Goal: Task Accomplishment & Management: Use online tool/utility

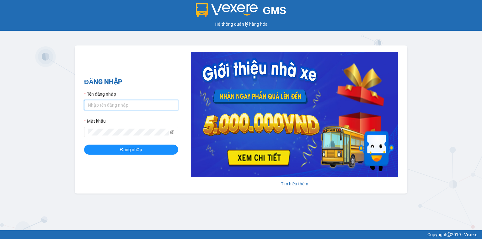
click at [132, 107] on input "Tên đăng nhập" at bounding box center [131, 105] width 94 height 10
type input "trang.nhuquynh"
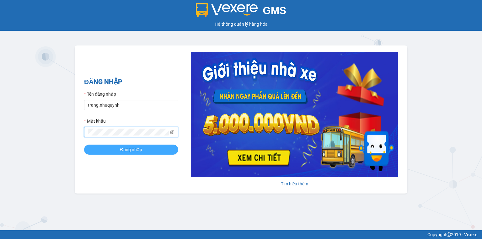
click at [123, 149] on span "Đăng nhập" at bounding box center [131, 149] width 22 height 7
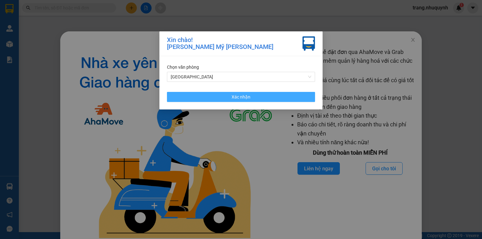
click at [247, 100] on span "Xác nhận" at bounding box center [241, 97] width 19 height 7
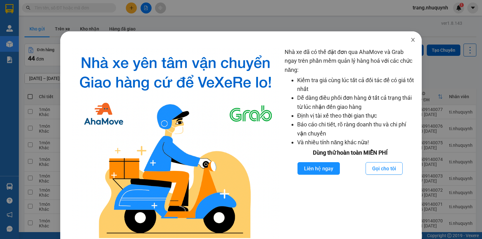
click at [411, 40] on icon "close" at bounding box center [413, 39] width 5 height 5
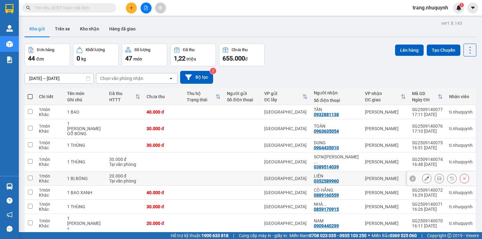
scroll to position [41, 0]
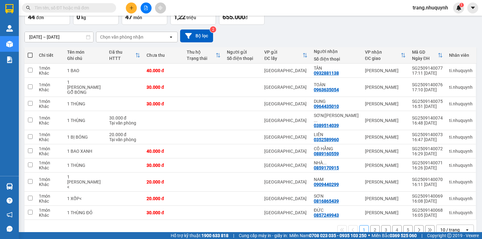
click at [437, 225] on div "10 / trang" at bounding box center [451, 230] width 28 height 10
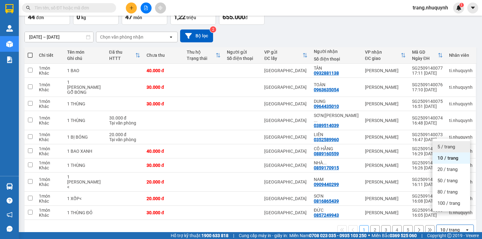
click at [442, 150] on span "5 / trang" at bounding box center [447, 147] width 18 height 6
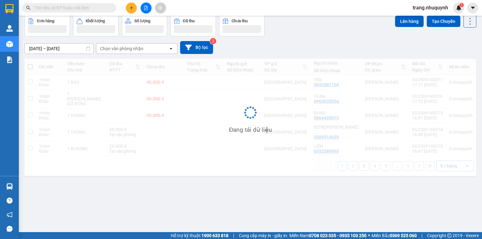
scroll to position [29, 0]
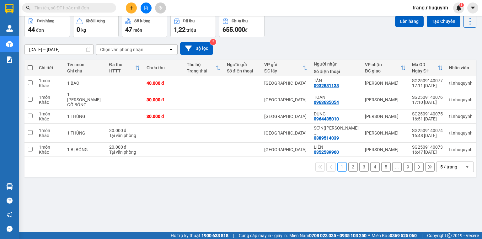
click at [62, 8] on input "text" at bounding box center [72, 7] width 74 height 7
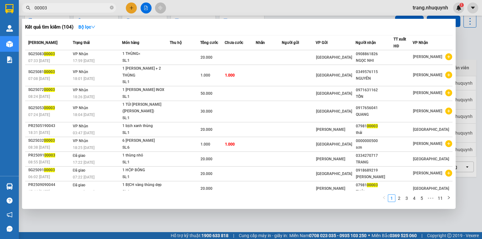
type input "00003"
